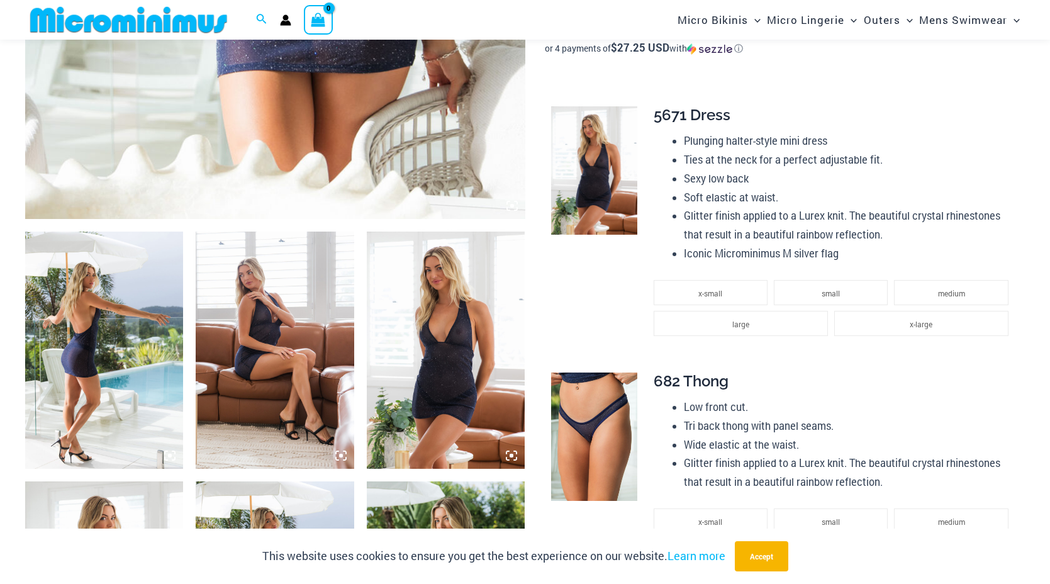
scroll to position [647, 0]
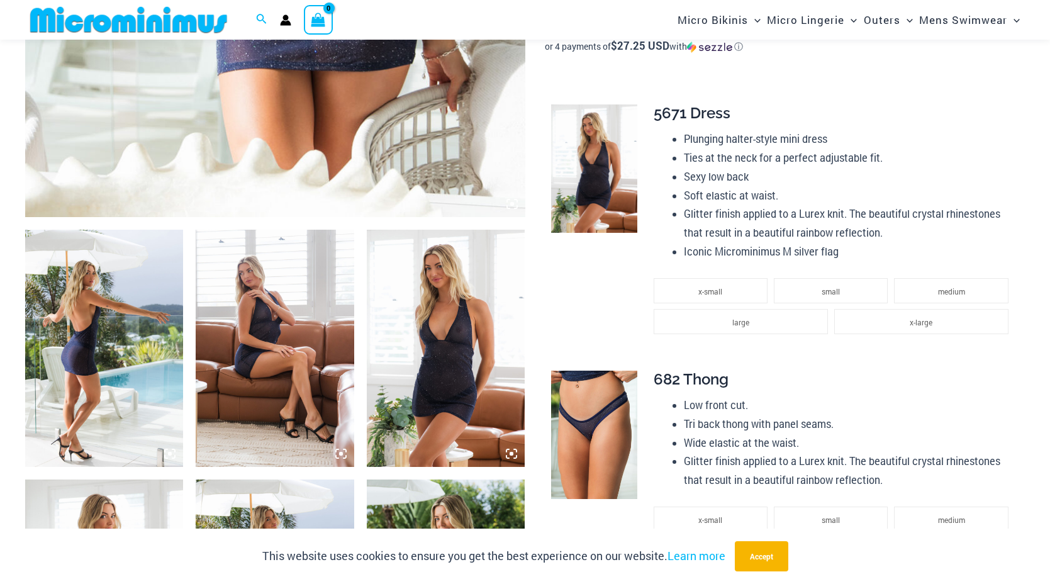
click at [150, 302] on img at bounding box center [104, 348] width 158 height 237
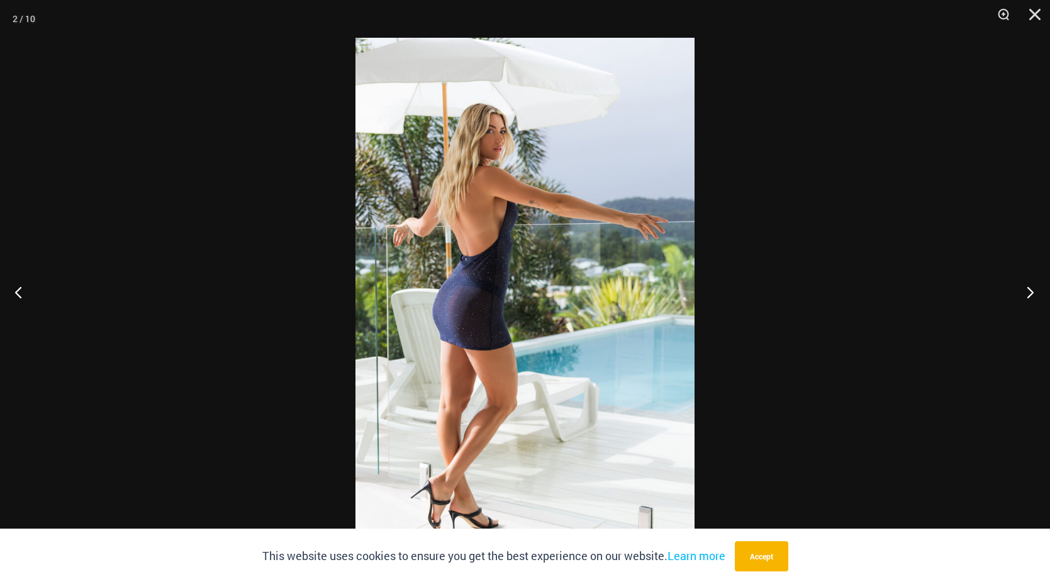
click at [1028, 286] on button "Next" at bounding box center [1026, 291] width 47 height 63
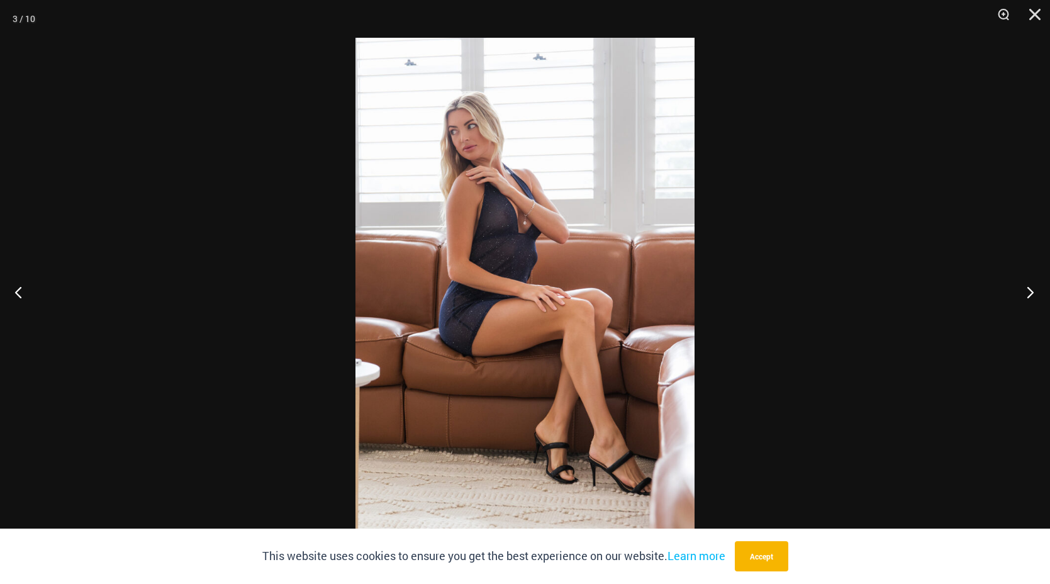
click at [1028, 286] on button "Next" at bounding box center [1026, 291] width 47 height 63
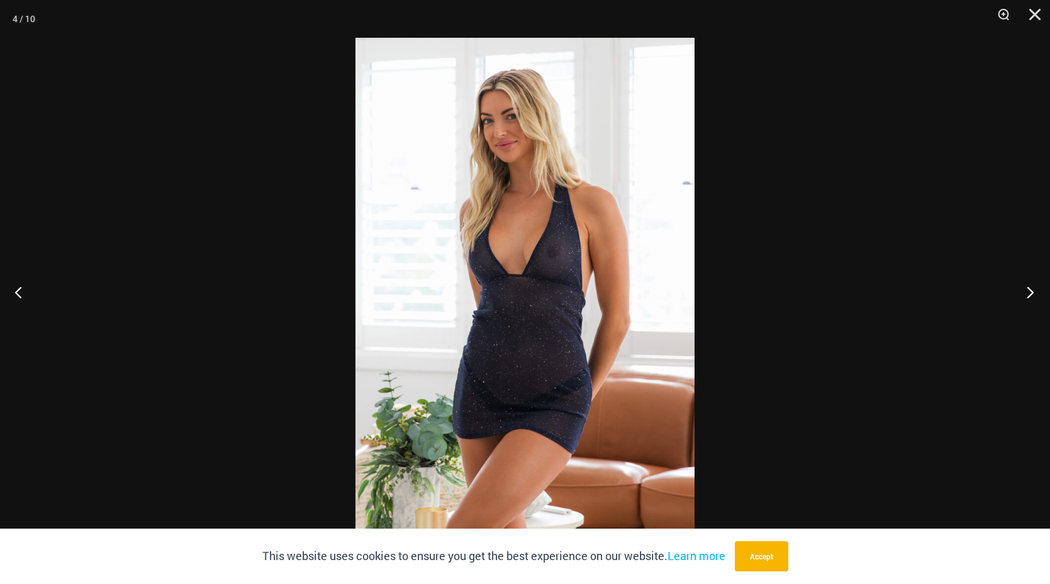
click at [1028, 286] on button "Next" at bounding box center [1026, 291] width 47 height 63
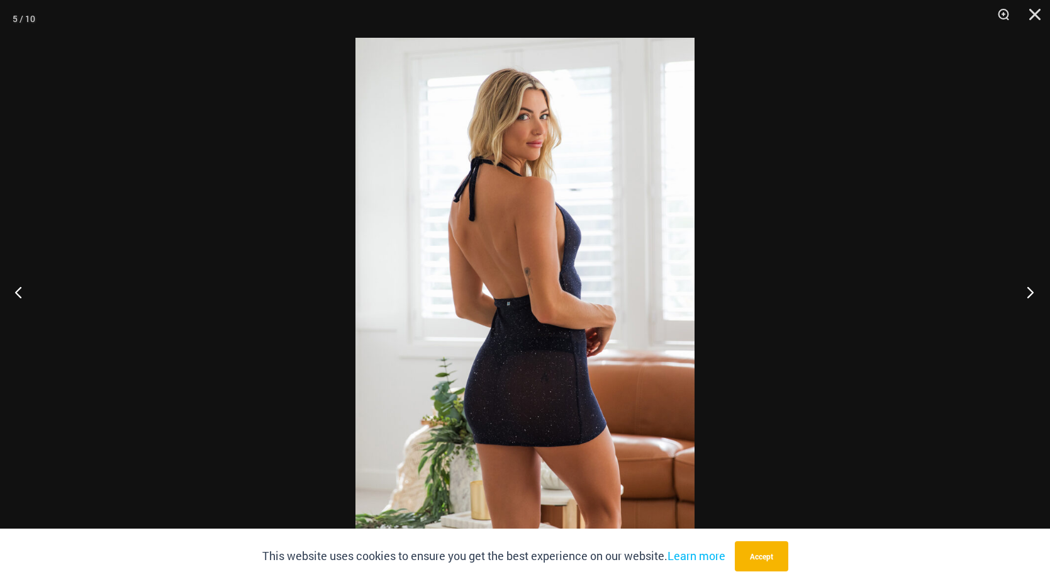
click at [1028, 286] on button "Next" at bounding box center [1026, 291] width 47 height 63
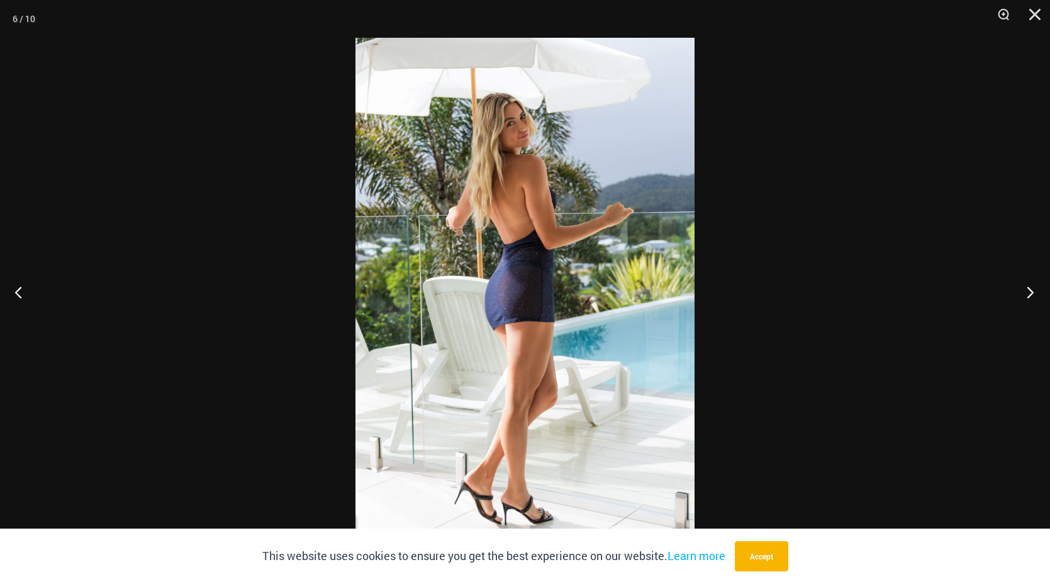
click at [1028, 286] on button "Next" at bounding box center [1026, 291] width 47 height 63
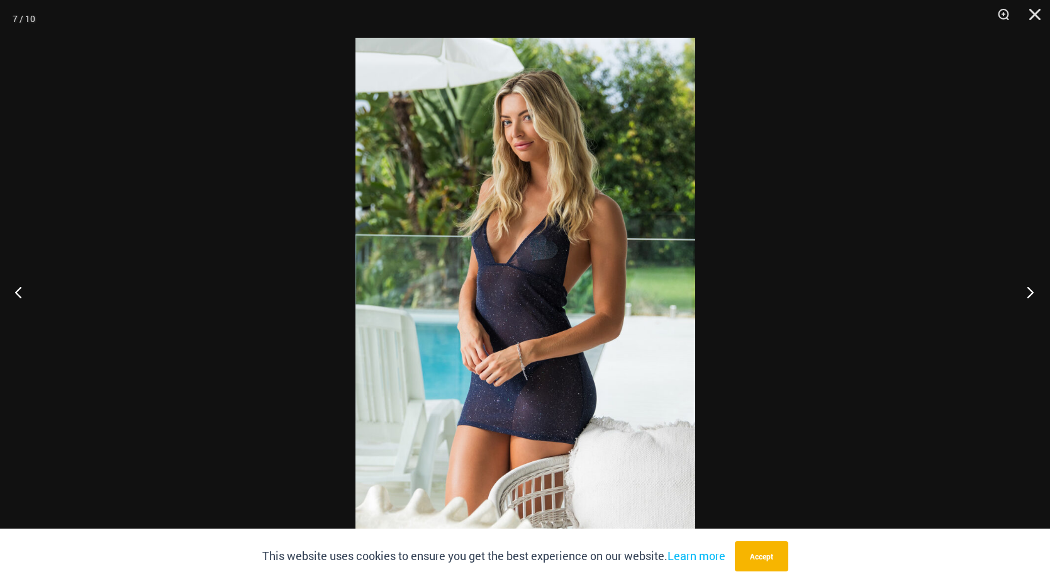
click at [1028, 286] on button "Next" at bounding box center [1026, 291] width 47 height 63
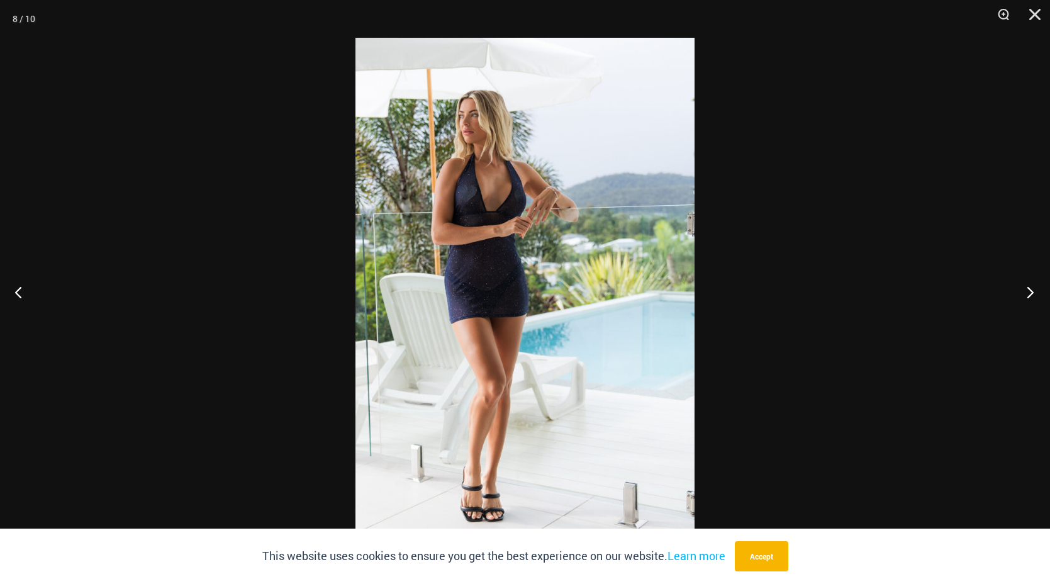
click at [1028, 286] on button "Next" at bounding box center [1026, 291] width 47 height 63
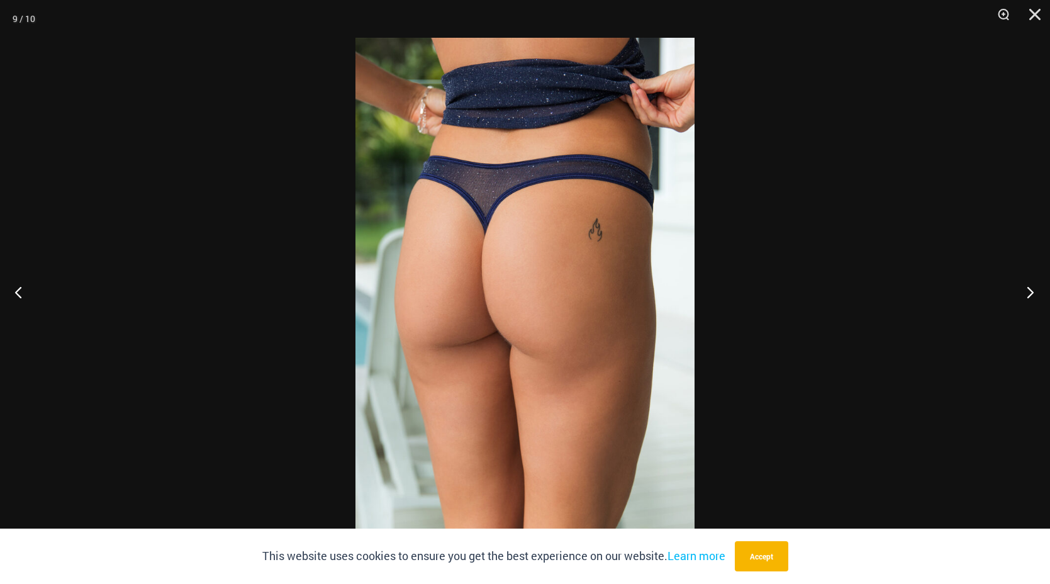
click at [1028, 286] on button "Next" at bounding box center [1026, 291] width 47 height 63
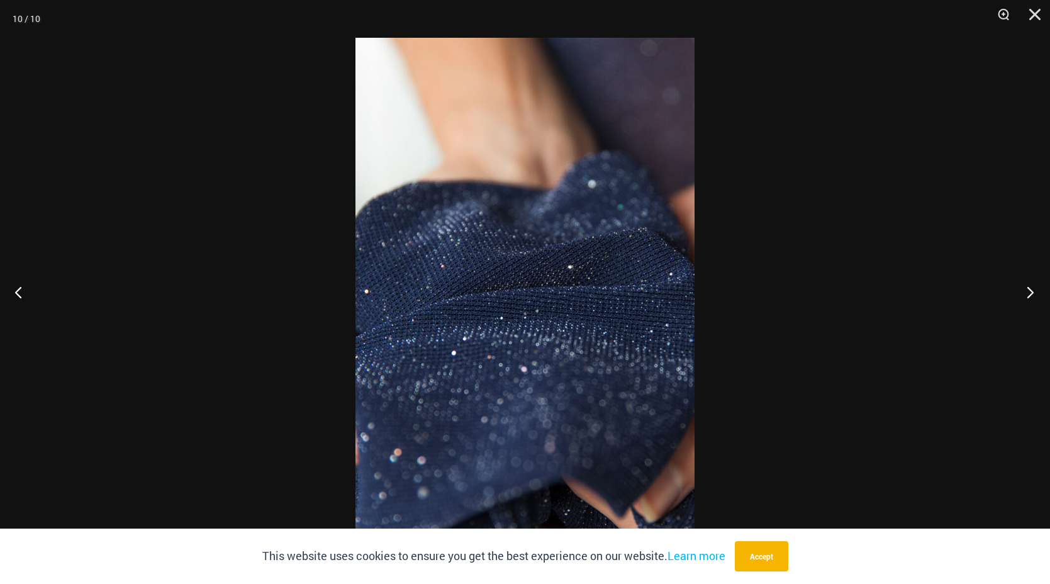
click at [1028, 286] on button "Next" at bounding box center [1026, 291] width 47 height 63
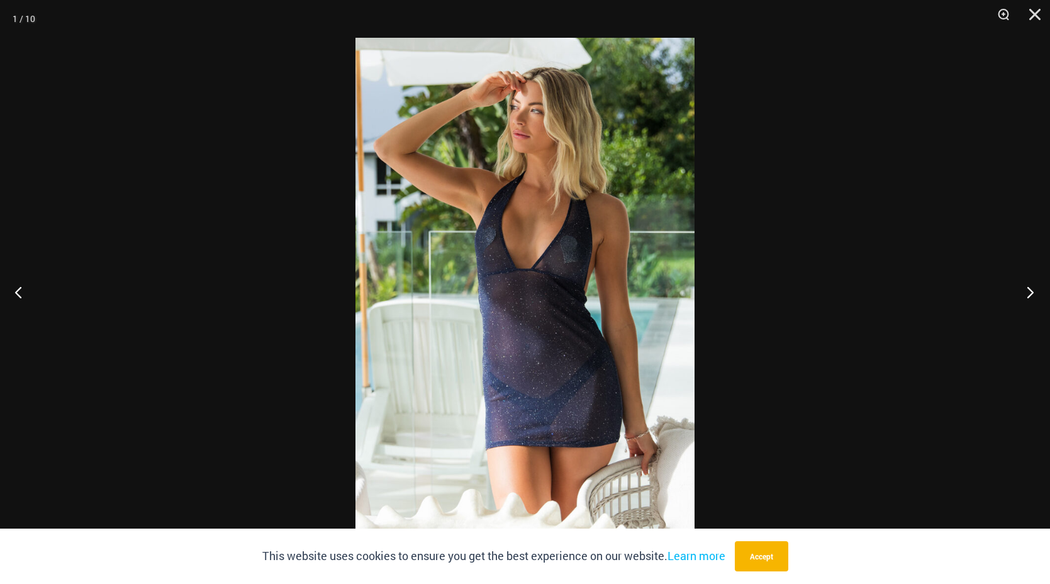
click at [1028, 286] on button "Next" at bounding box center [1026, 291] width 47 height 63
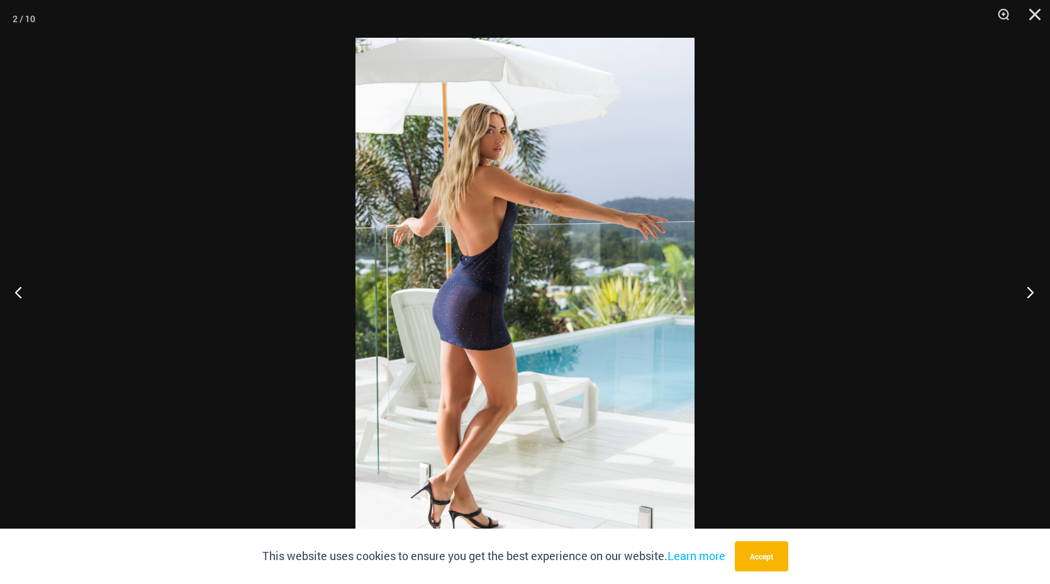
click at [1028, 286] on button "Next" at bounding box center [1026, 291] width 47 height 63
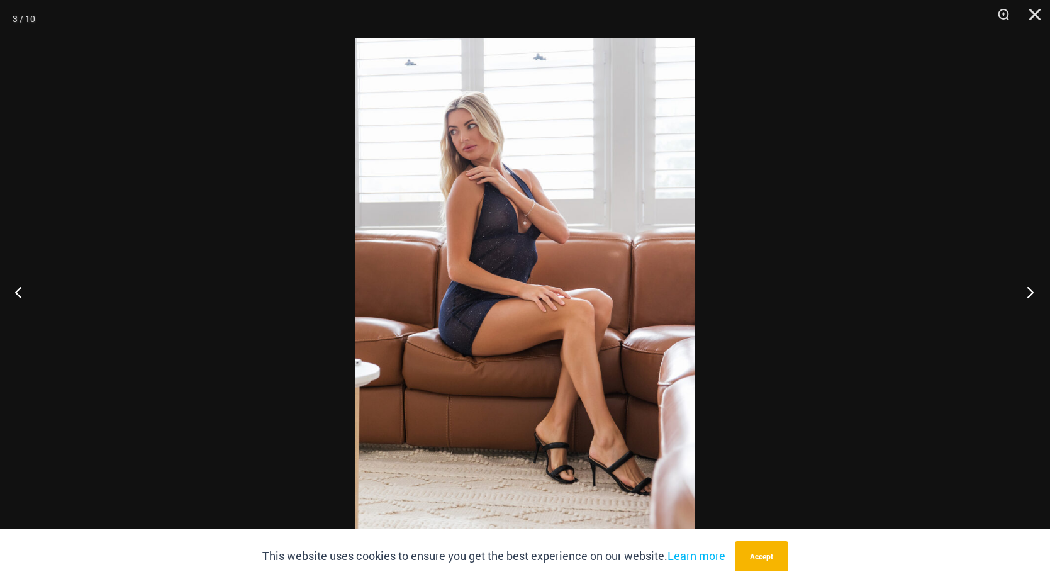
click at [1028, 286] on button "Next" at bounding box center [1026, 291] width 47 height 63
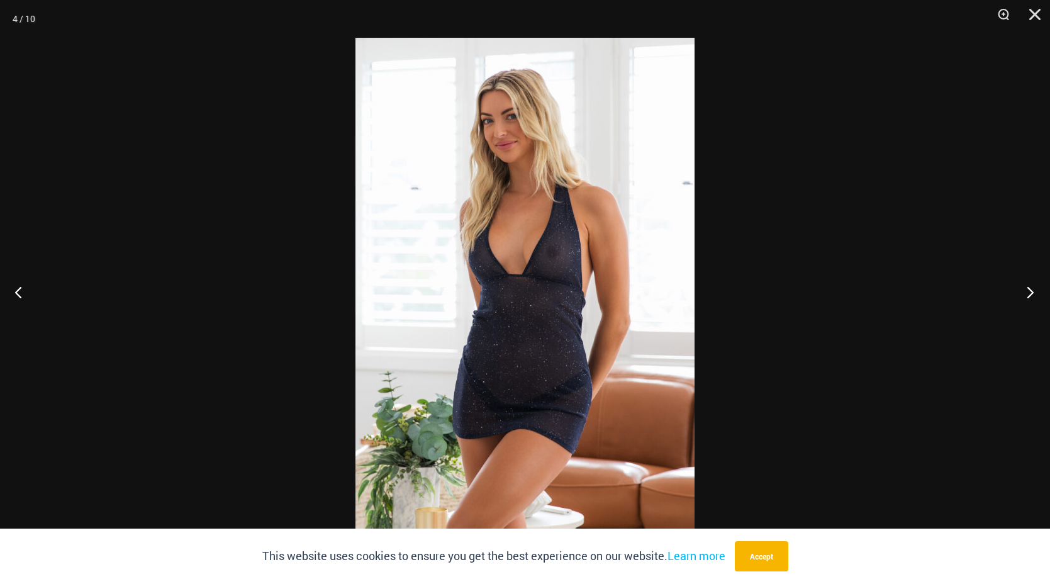
click at [1028, 286] on button "Next" at bounding box center [1026, 291] width 47 height 63
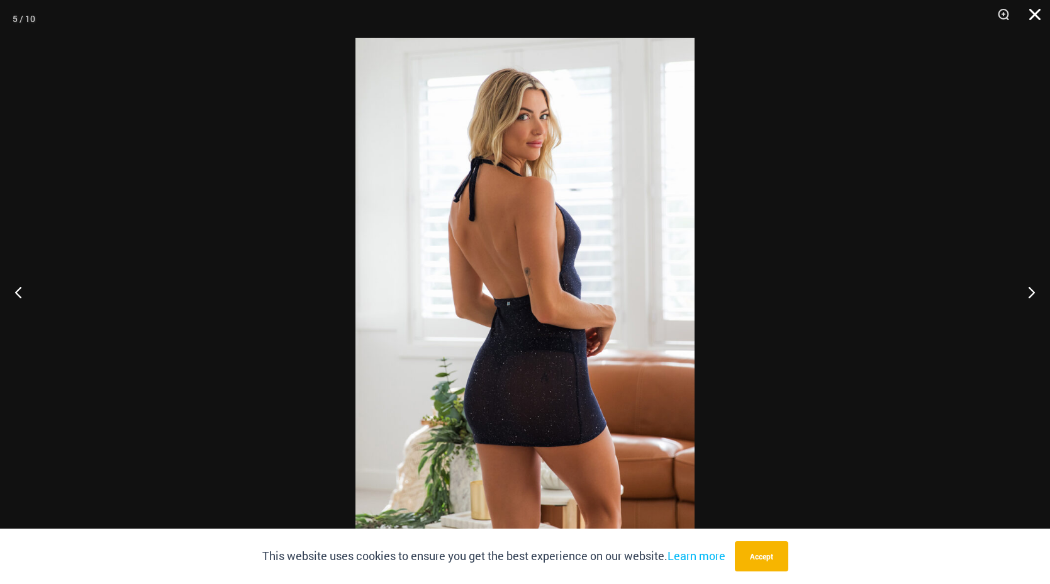
click at [1035, 11] on button "Close" at bounding box center [1029, 19] width 31 height 38
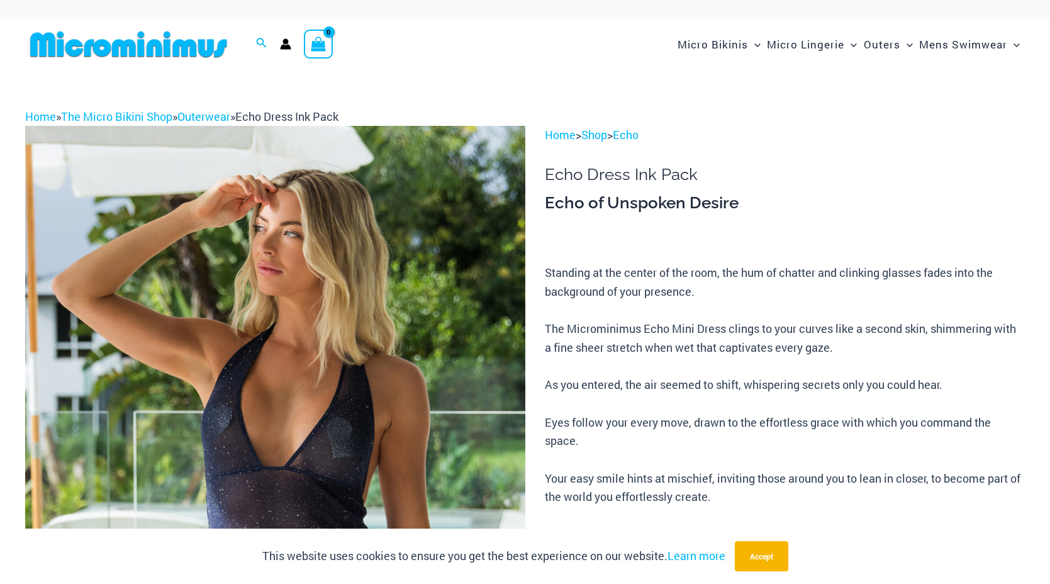
scroll to position [0, 0]
